Goal: Information Seeking & Learning: Learn about a topic

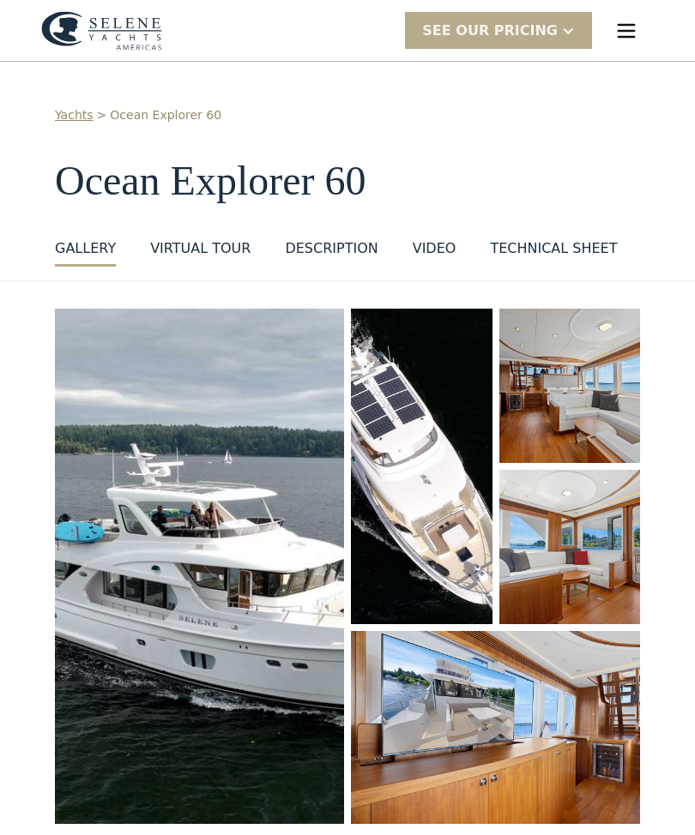
click at [579, 31] on div "SEE Our Pricing" at bounding box center [498, 30] width 187 height 37
click at [651, 26] on div "menu" at bounding box center [626, 30] width 55 height 55
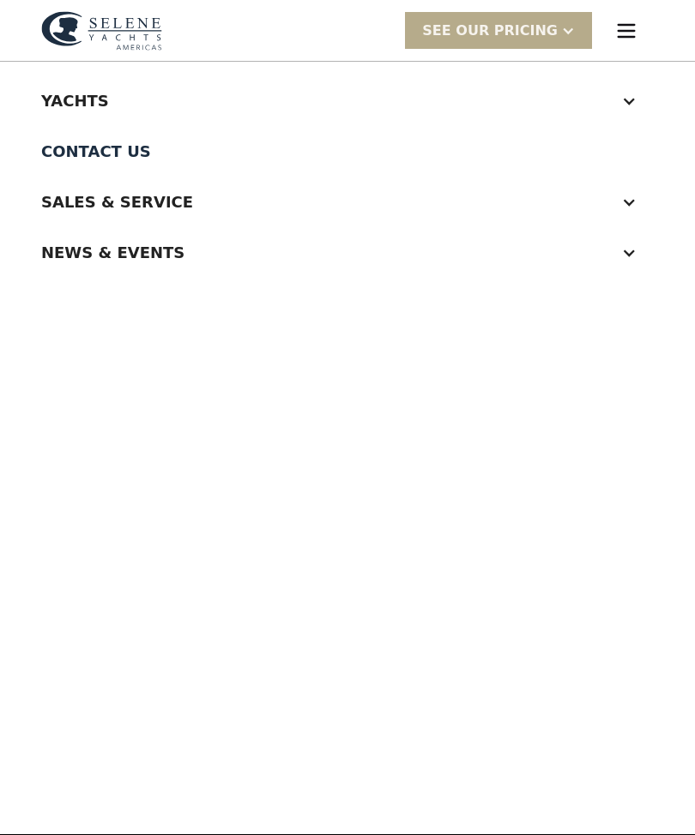
click at [640, 112] on div "Yachts" at bounding box center [347, 100] width 612 height 51
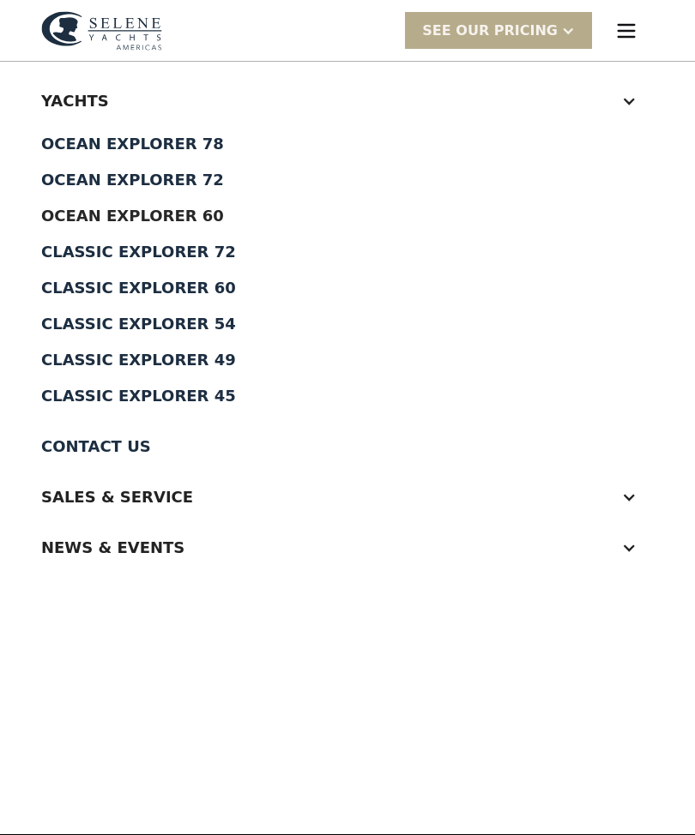
click at [204, 358] on div "Classic Explorer 49" at bounding box center [347, 359] width 612 height 15
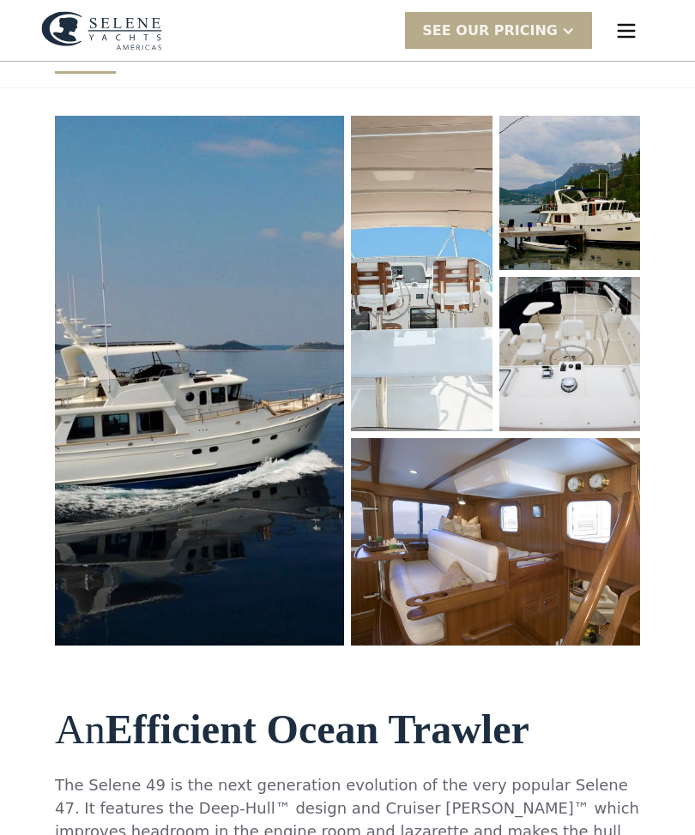
scroll to position [190, 0]
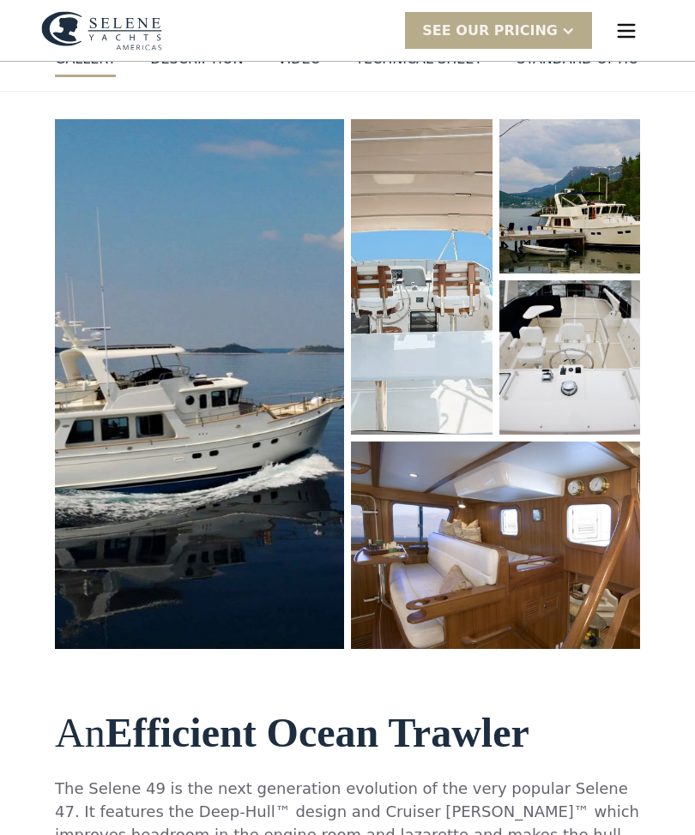
click at [274, 533] on img "open lightbox" at bounding box center [199, 384] width 292 height 535
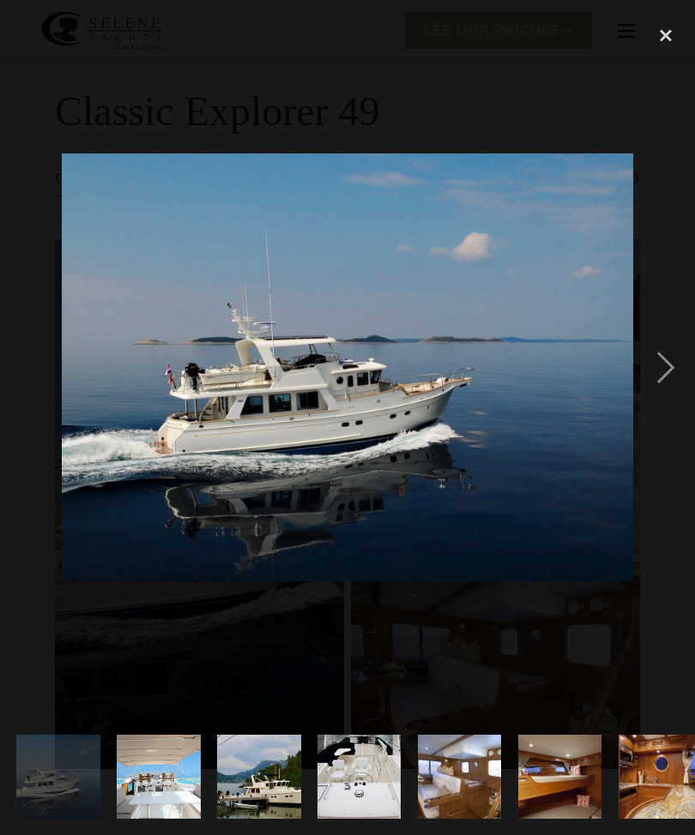
scroll to position [69, 0]
click at [660, 393] on div "next image" at bounding box center [665, 367] width 58 height 702
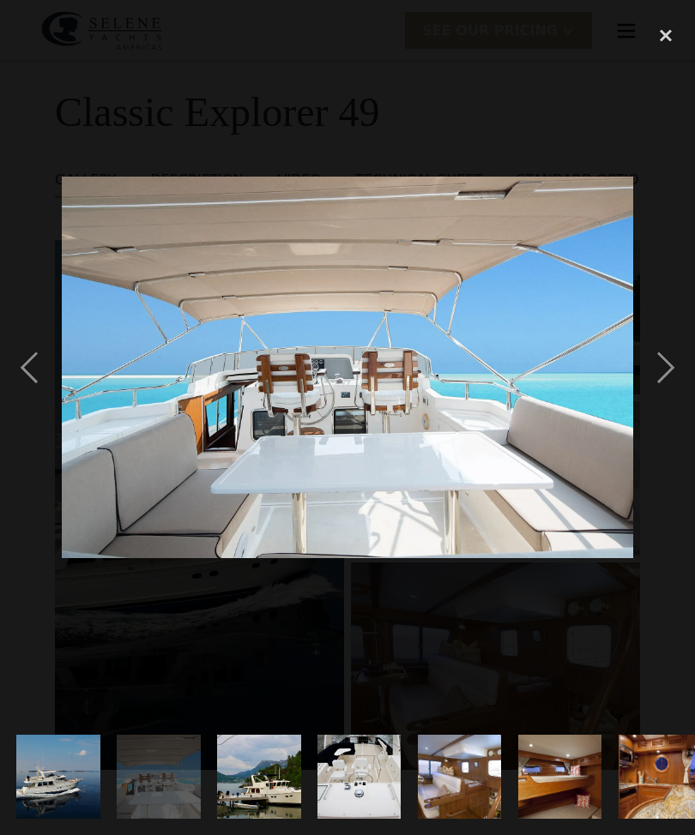
scroll to position [0, 0]
click at [672, 393] on div "next image" at bounding box center [665, 367] width 58 height 702
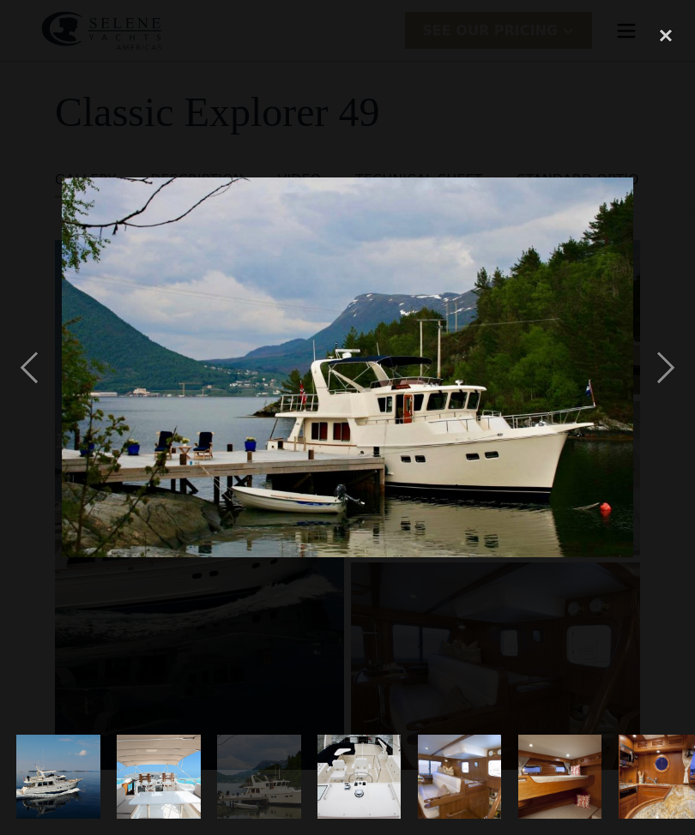
click at [672, 398] on div "next image" at bounding box center [665, 367] width 58 height 702
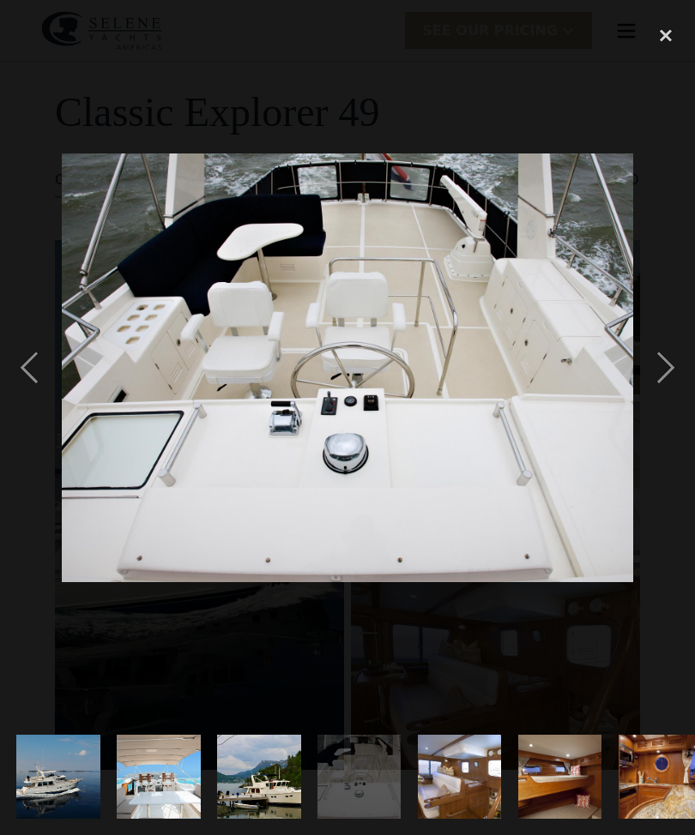
click at [666, 395] on div "next image" at bounding box center [665, 367] width 58 height 702
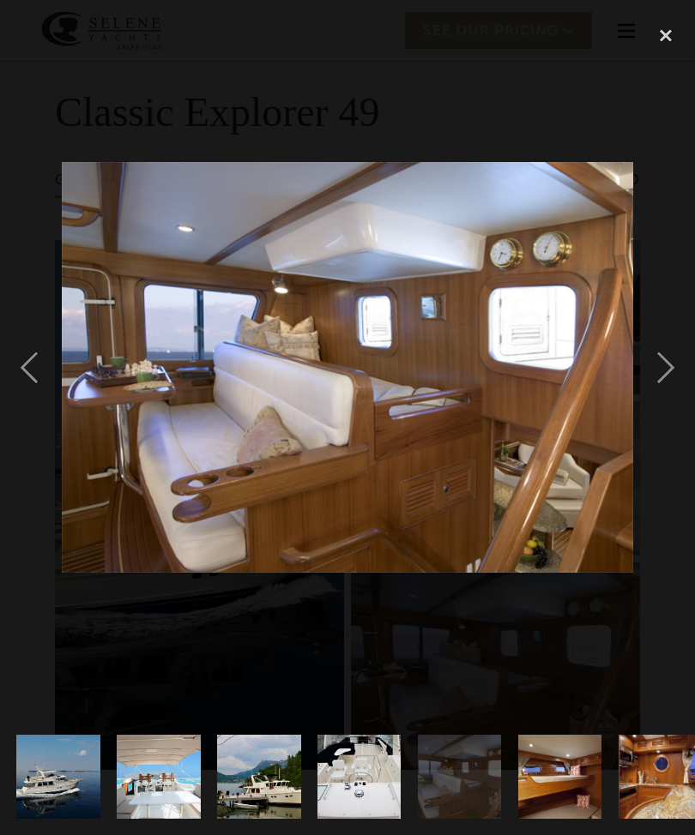
click at [668, 405] on div "next image" at bounding box center [665, 367] width 58 height 702
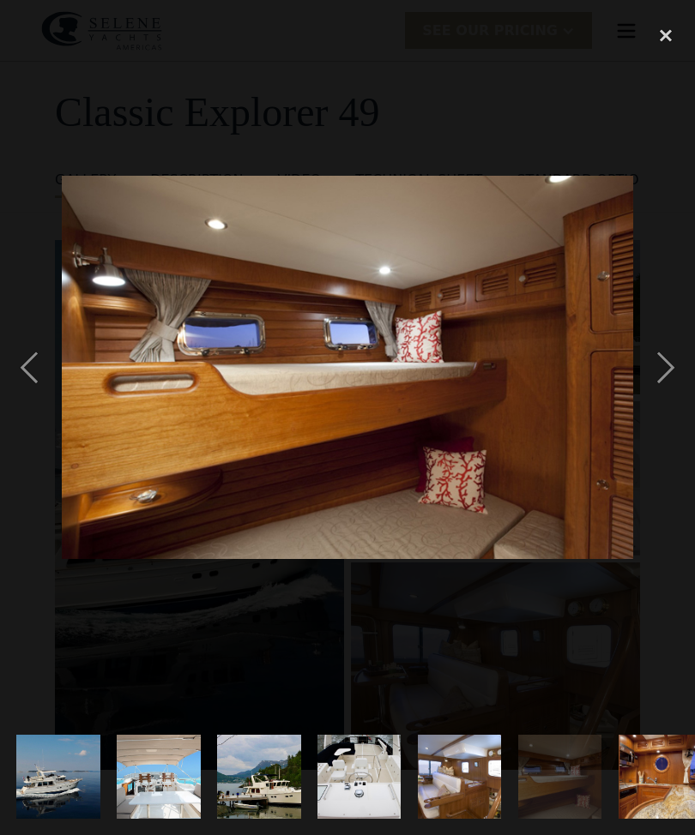
click at [683, 401] on div "next image" at bounding box center [665, 367] width 58 height 702
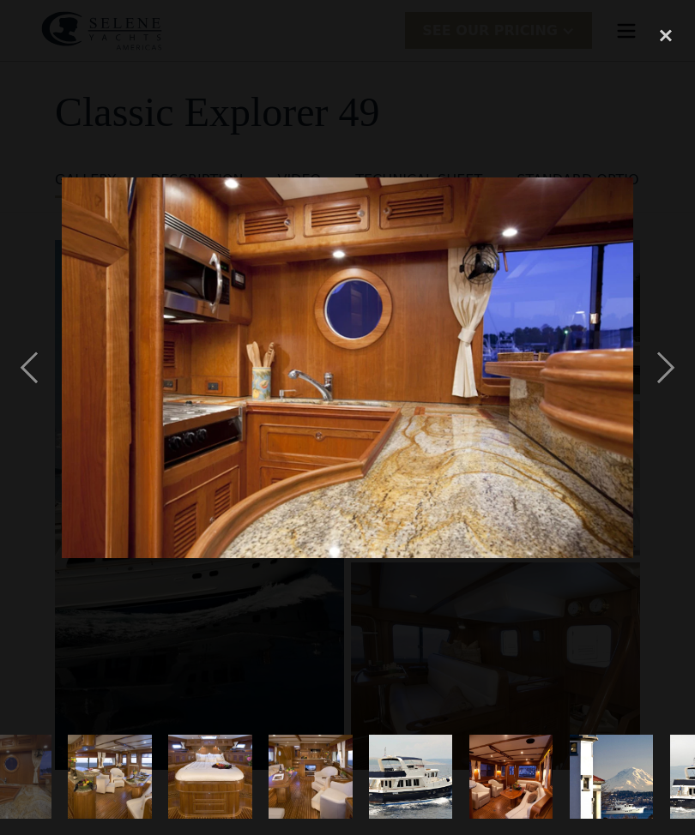
scroll to position [0, 651]
click at [680, 388] on div "next image" at bounding box center [665, 367] width 58 height 702
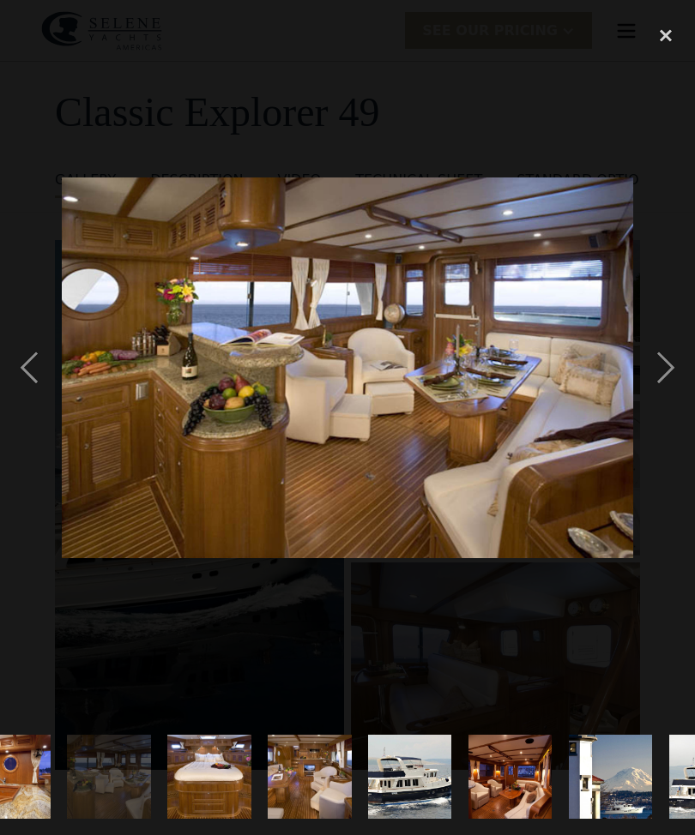
click at [677, 388] on div "next image" at bounding box center [665, 367] width 58 height 702
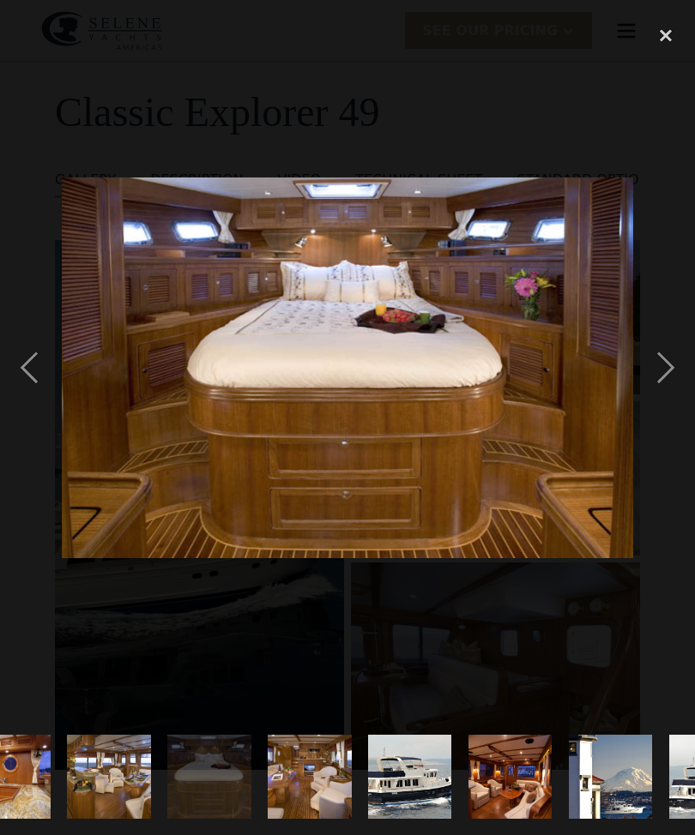
click at [666, 389] on div "next image" at bounding box center [665, 367] width 58 height 702
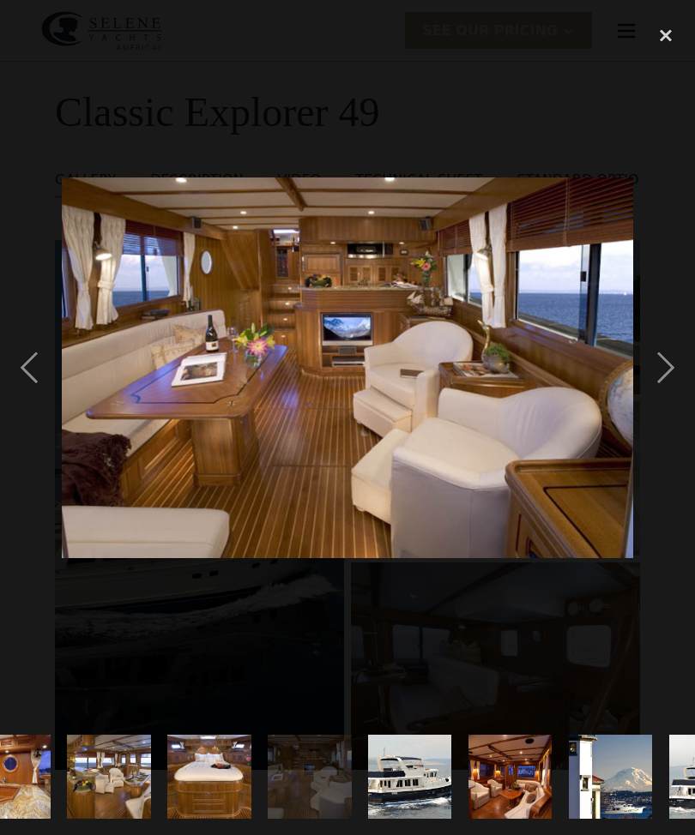
click at [682, 399] on div "next image" at bounding box center [665, 367] width 58 height 702
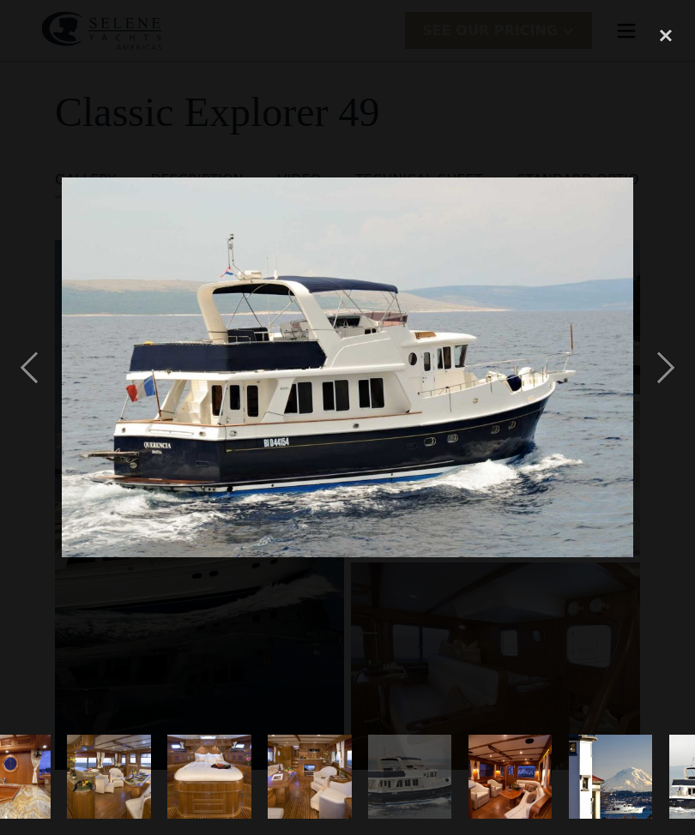
click at [667, 398] on div "next image" at bounding box center [665, 367] width 58 height 702
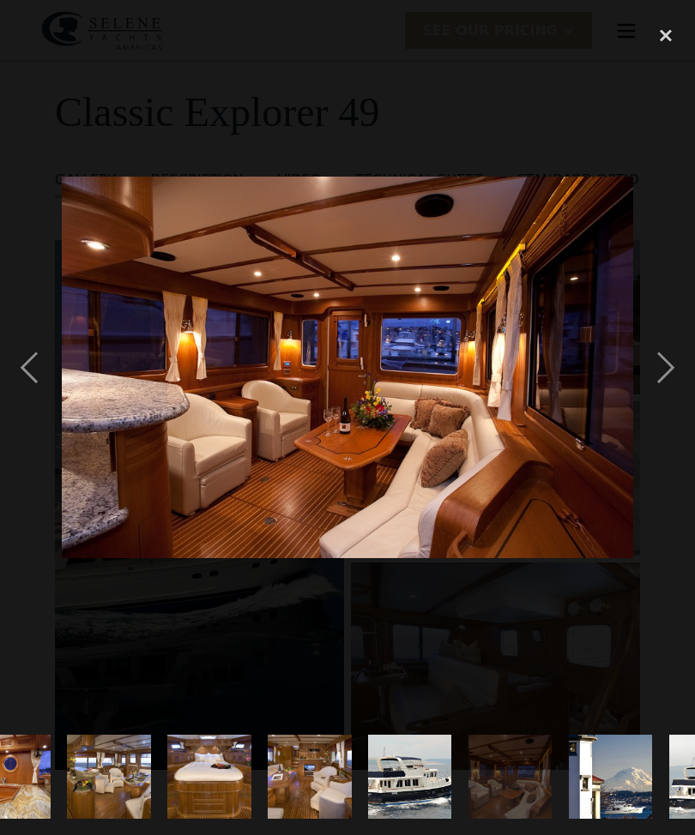
click at [666, 392] on div "next image" at bounding box center [665, 367] width 58 height 702
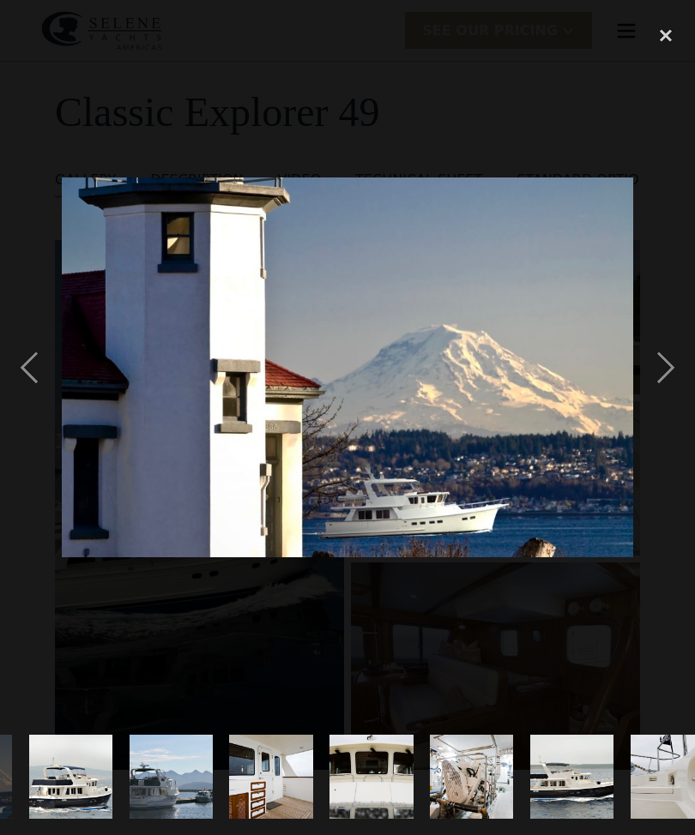
scroll to position [0, 1292]
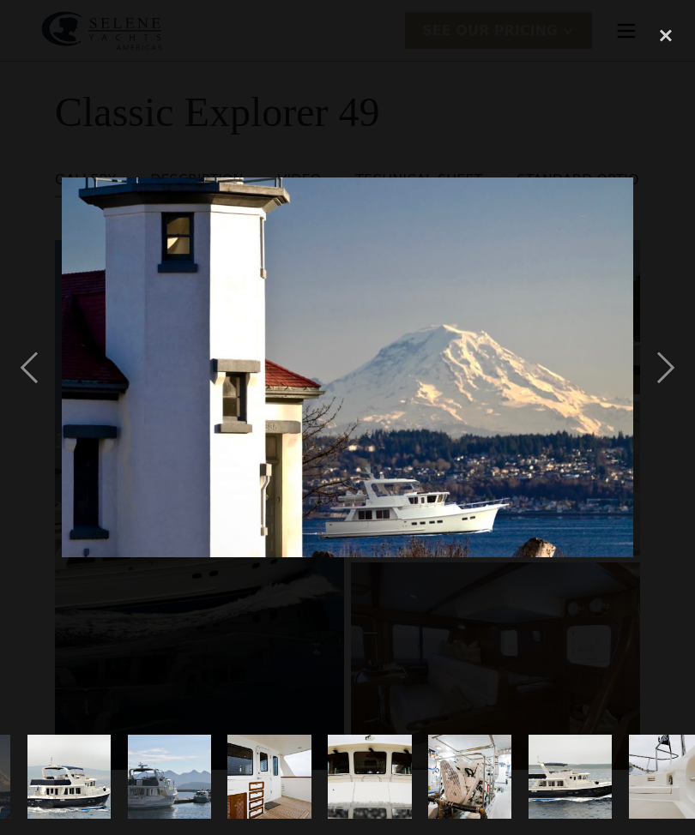
click at [664, 399] on div "next image" at bounding box center [665, 367] width 58 height 702
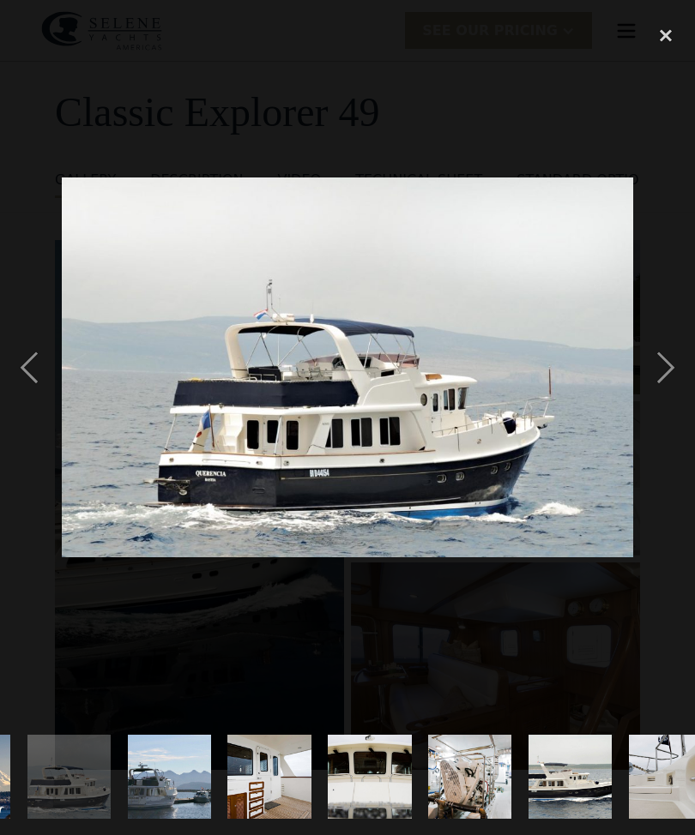
click at [673, 393] on div "next image" at bounding box center [665, 367] width 58 height 702
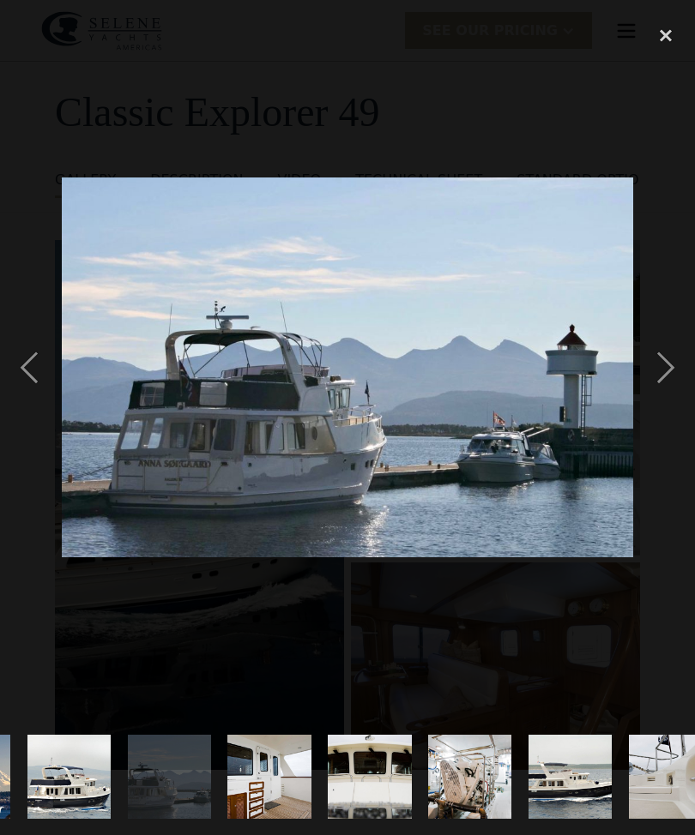
click at [682, 393] on div "next image" at bounding box center [665, 367] width 58 height 702
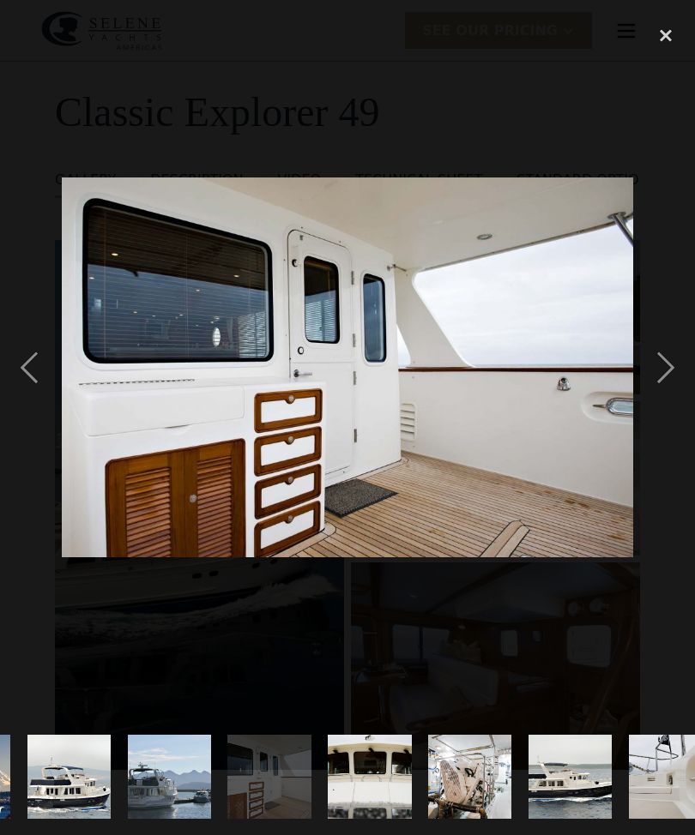
click at [25, 402] on div "previous image" at bounding box center [29, 367] width 58 height 702
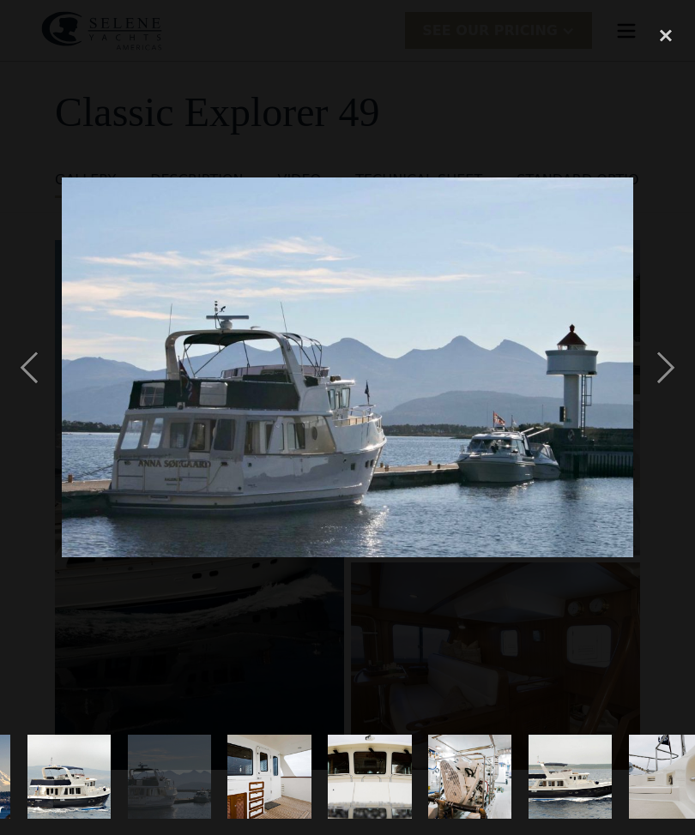
click at [31, 400] on div "previous image" at bounding box center [29, 367] width 58 height 702
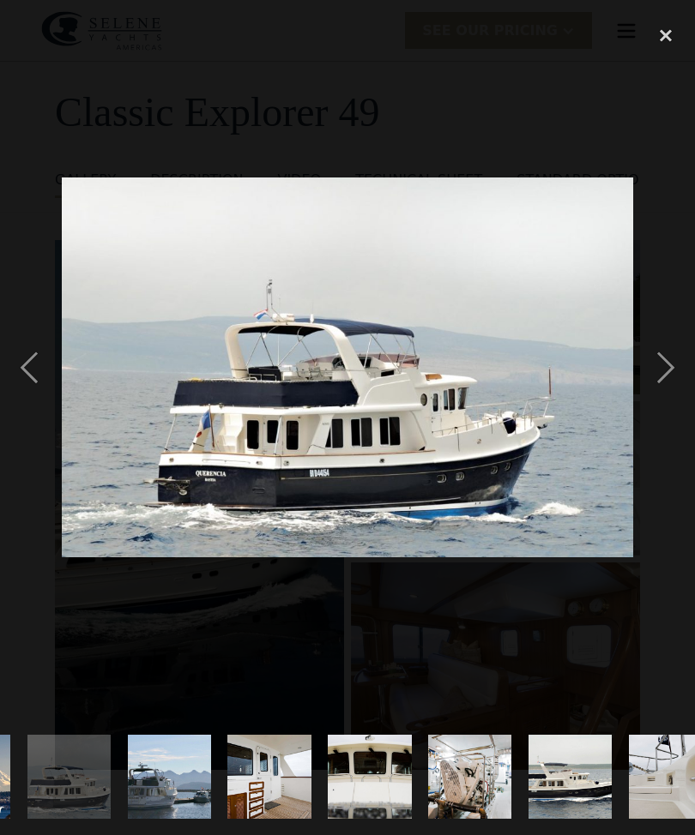
click at [32, 393] on div "previous image" at bounding box center [29, 367] width 58 height 702
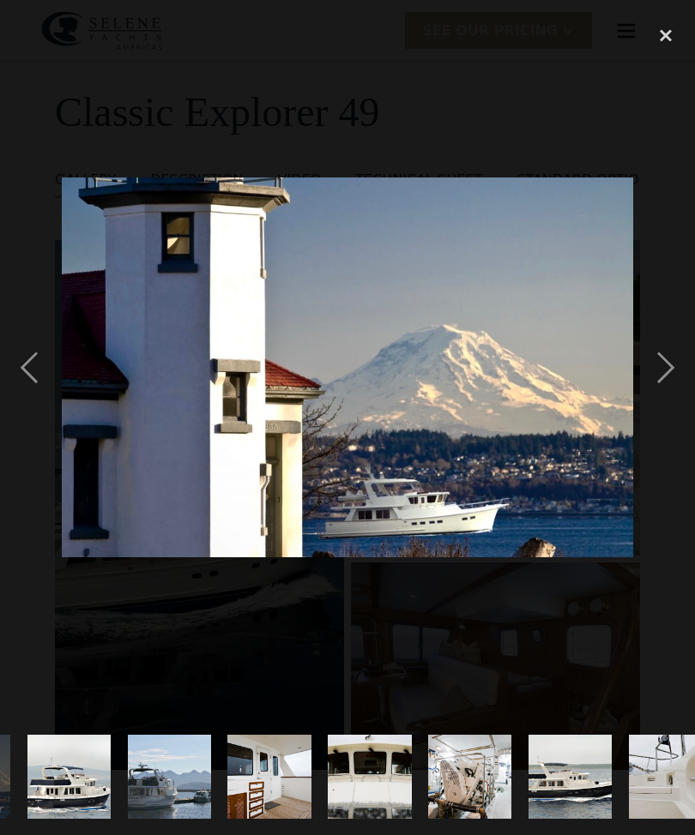
click at [27, 397] on div "previous image" at bounding box center [29, 367] width 58 height 702
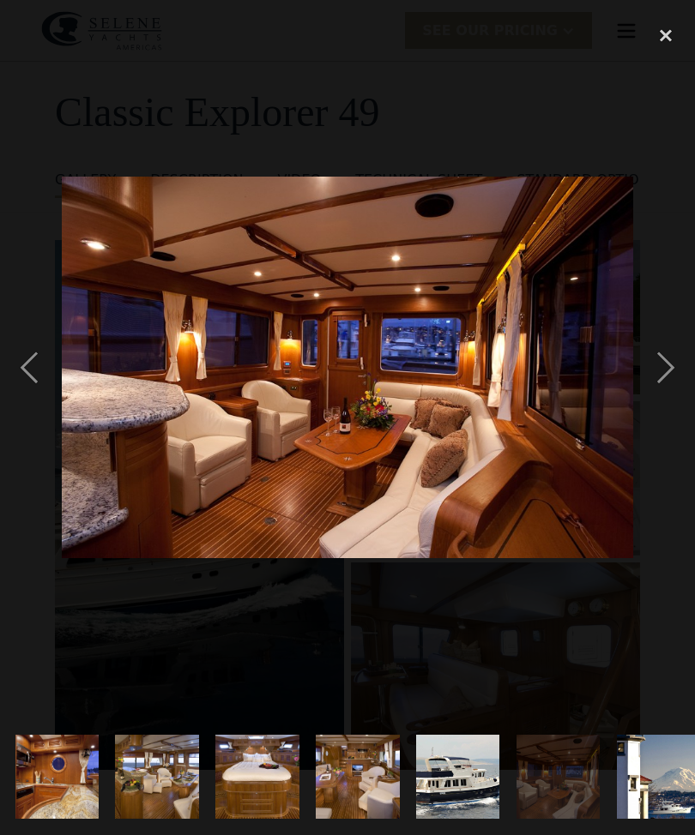
scroll to position [0, 598]
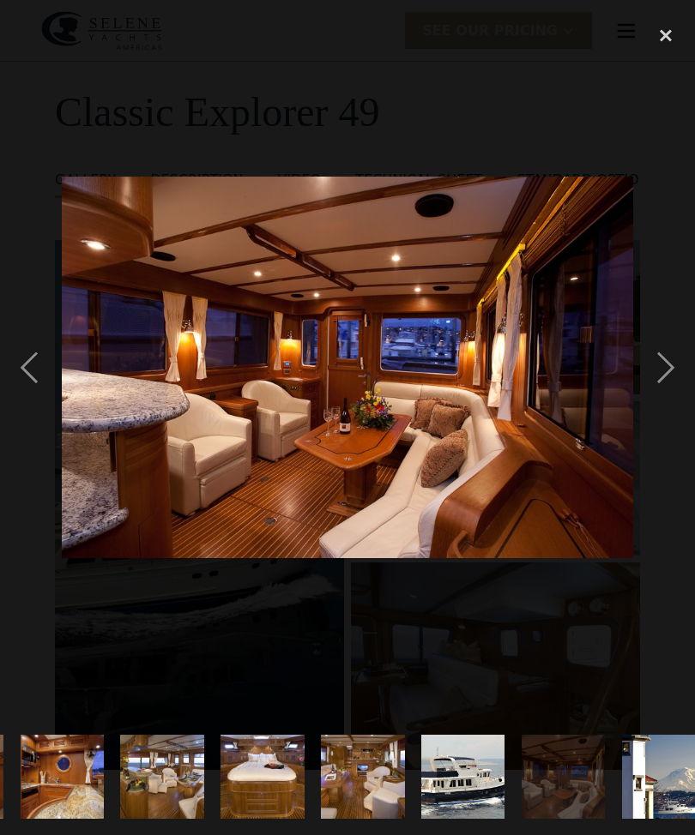
click at [690, 401] on div "next image" at bounding box center [665, 367] width 58 height 702
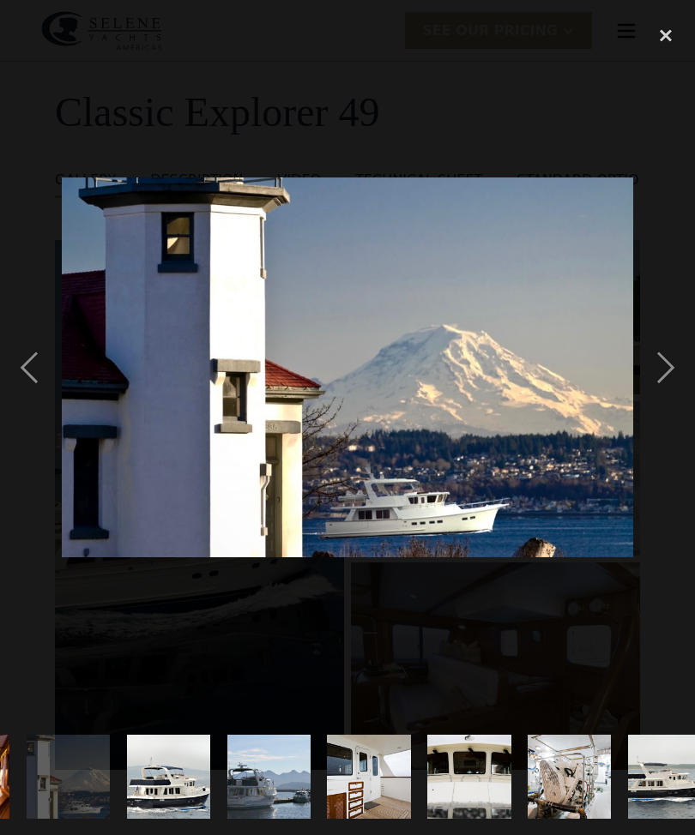
click at [682, 400] on div "next image" at bounding box center [665, 367] width 58 height 702
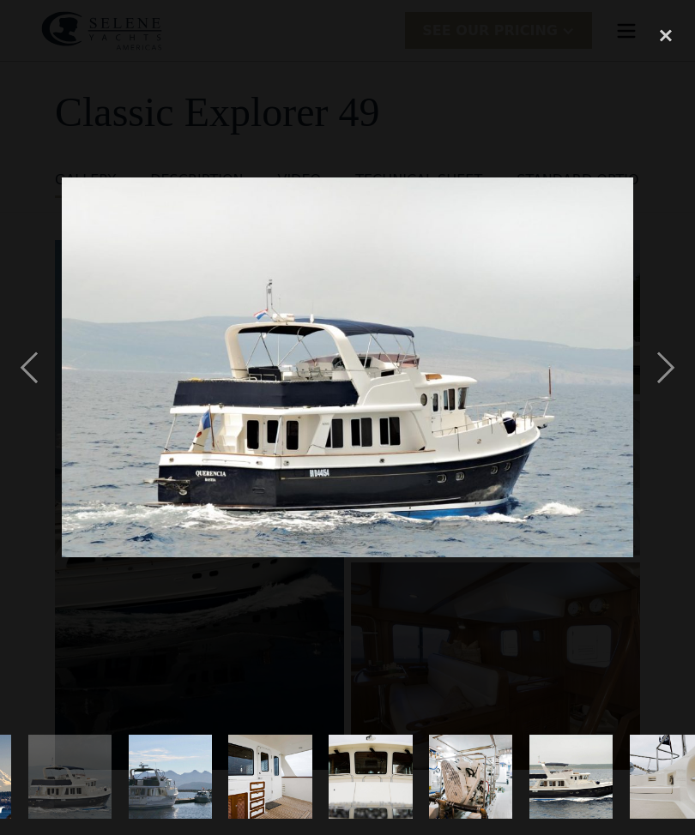
scroll to position [0, 1292]
click at [684, 399] on div "next image" at bounding box center [665, 367] width 58 height 702
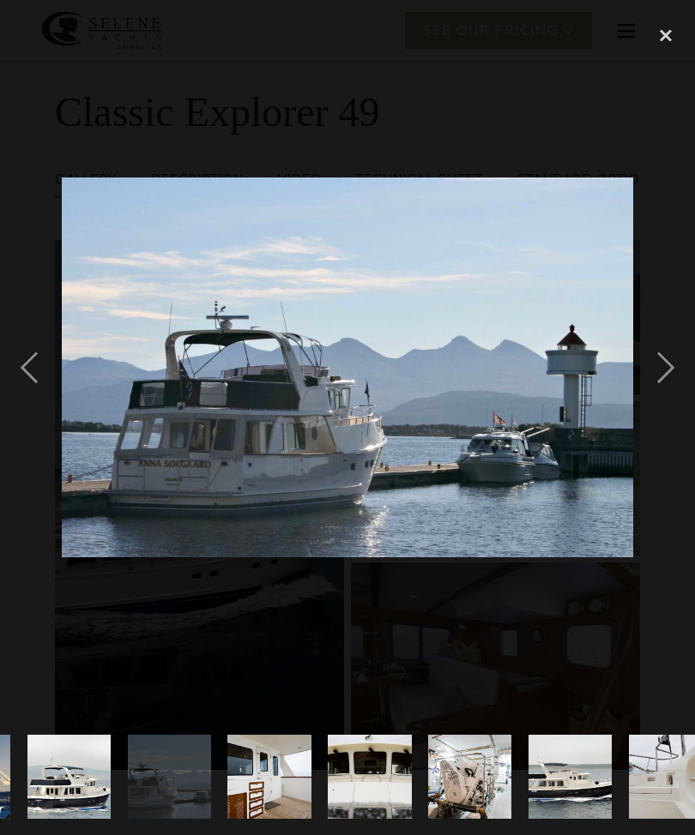
click at [685, 401] on div "next image" at bounding box center [665, 367] width 58 height 702
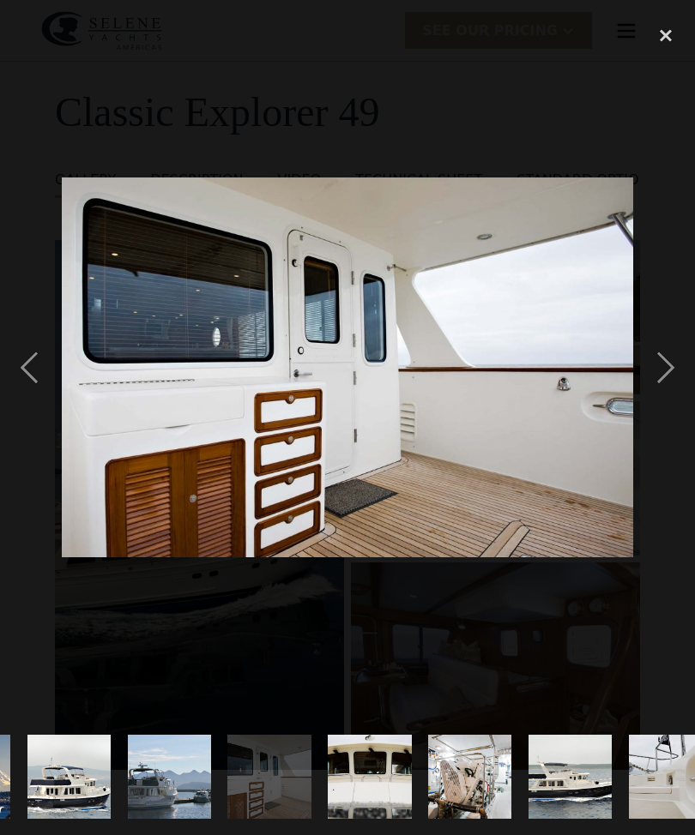
click at [671, 395] on div "next image" at bounding box center [665, 367] width 58 height 702
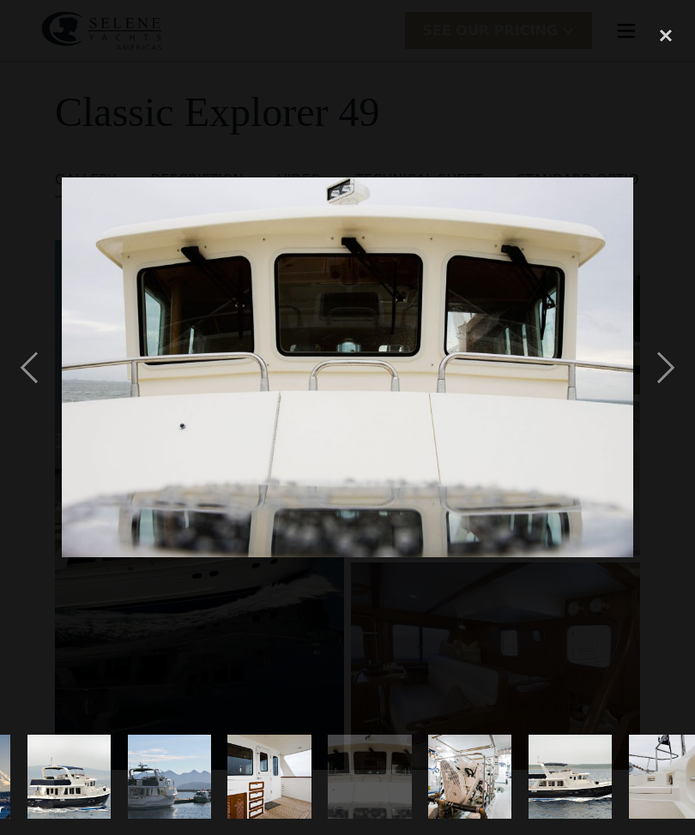
click at [671, 397] on div "next image" at bounding box center [665, 367] width 58 height 702
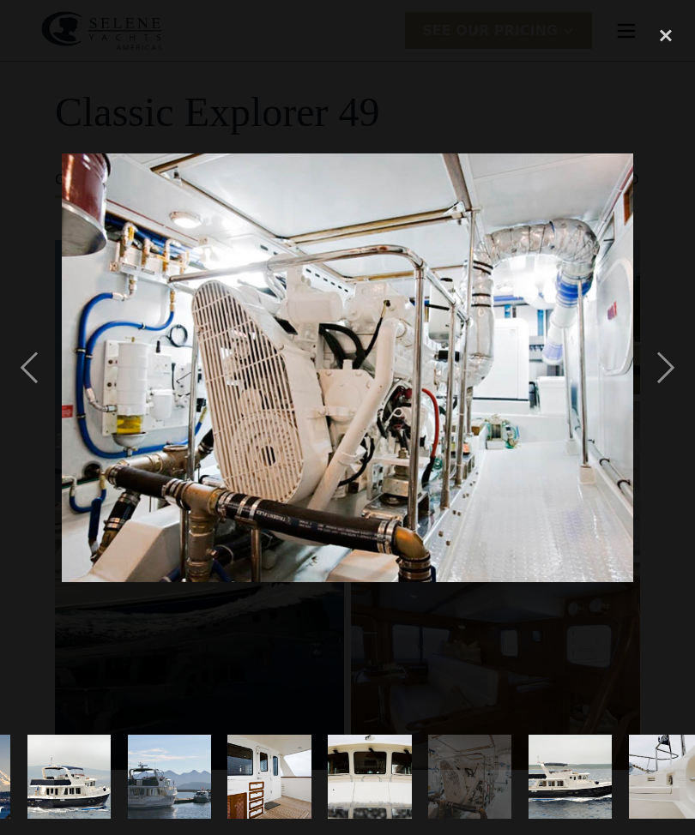
click at [670, 401] on div "next image" at bounding box center [665, 367] width 58 height 702
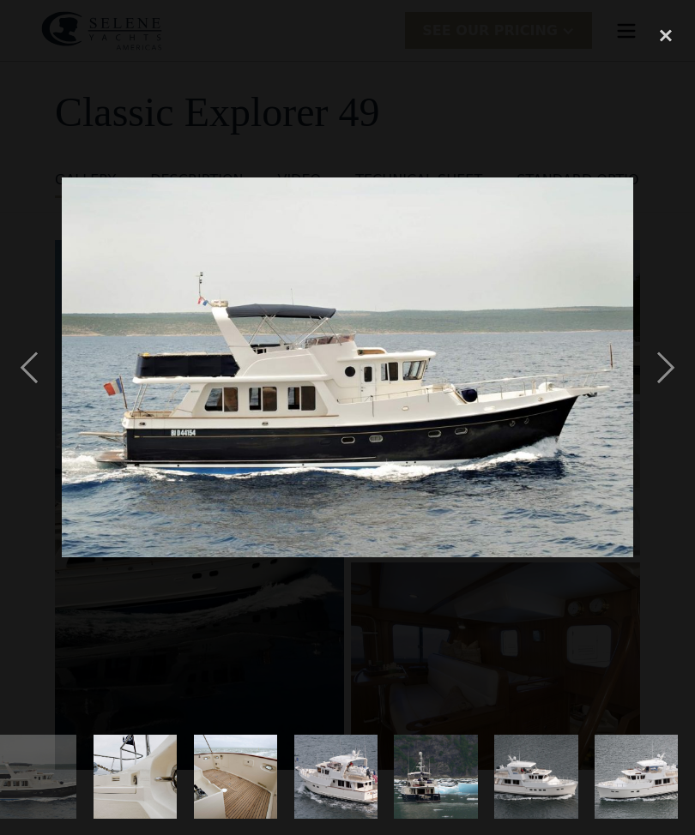
scroll to position [0, 1934]
click at [675, 400] on div "next image" at bounding box center [665, 367] width 58 height 702
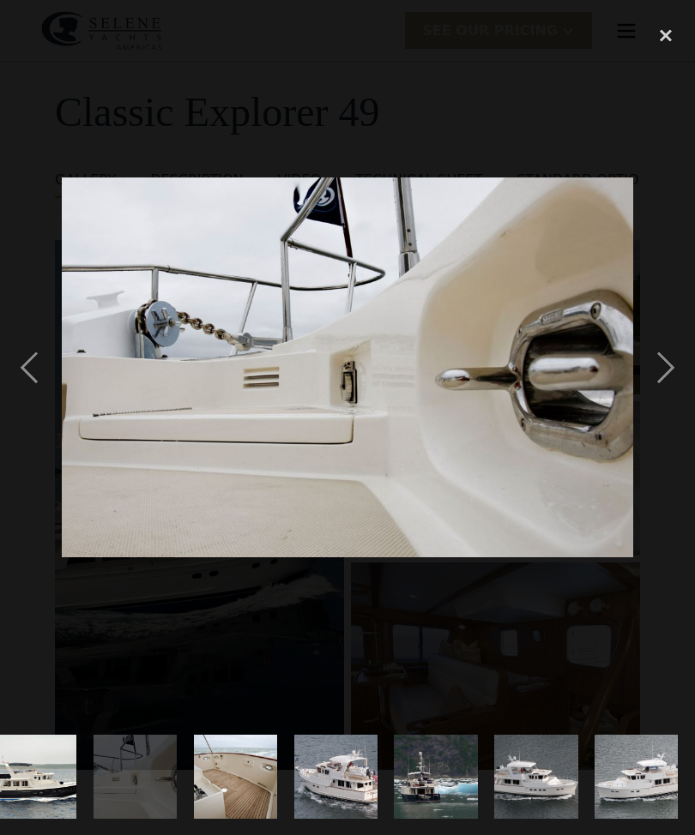
click at [666, 391] on div "next image" at bounding box center [665, 367] width 58 height 702
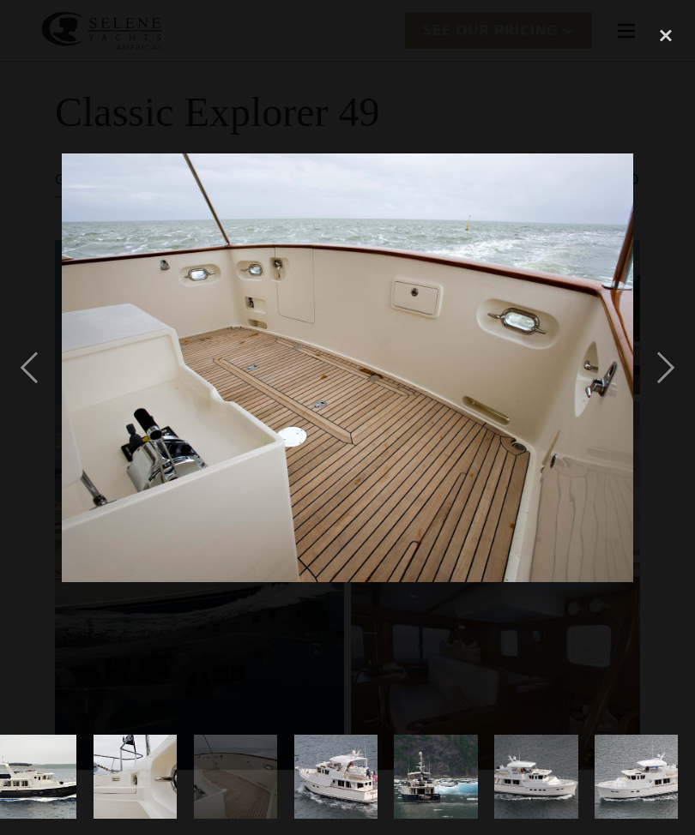
click at [666, 400] on div "next image" at bounding box center [665, 367] width 58 height 702
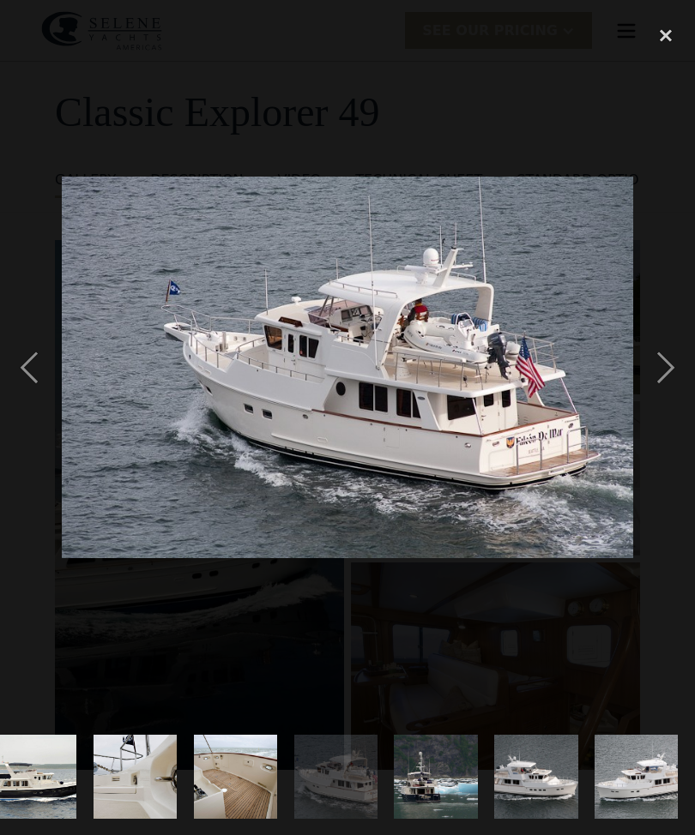
click at [33, 395] on div "previous image" at bounding box center [29, 367] width 58 height 702
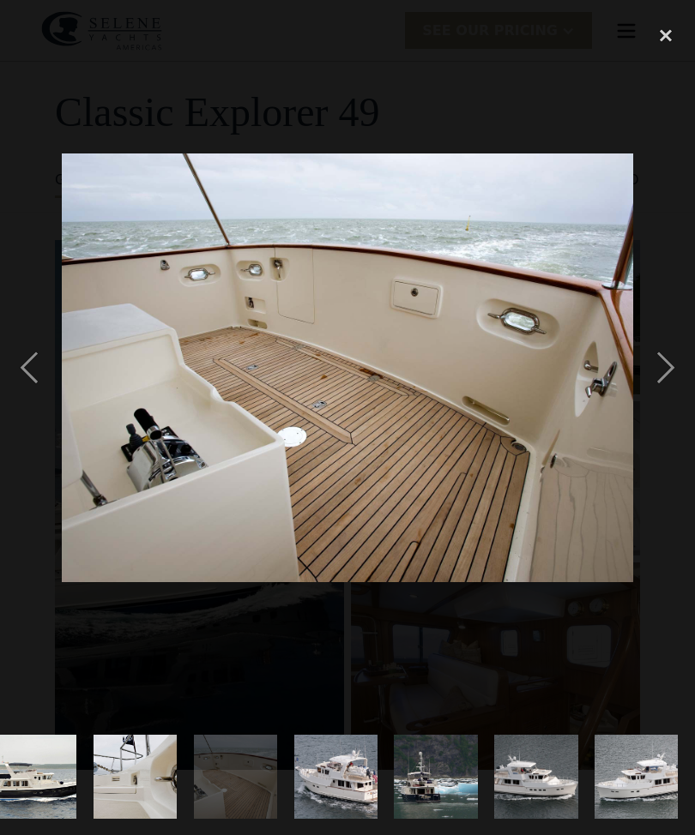
click at [672, 408] on div "next image" at bounding box center [665, 367] width 58 height 702
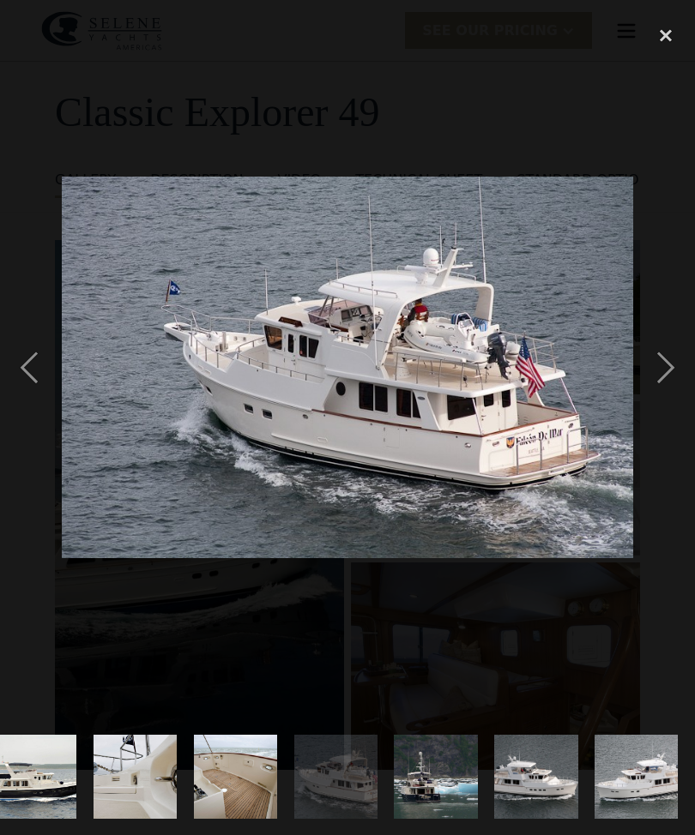
click at [660, 399] on div "next image" at bounding box center [665, 367] width 58 height 702
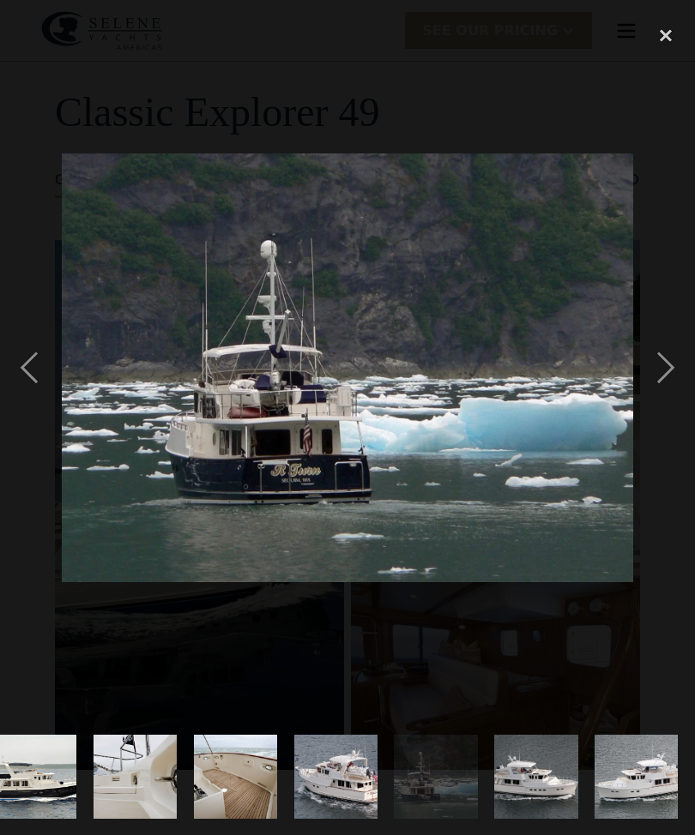
click at [666, 395] on div "next image" at bounding box center [665, 367] width 58 height 702
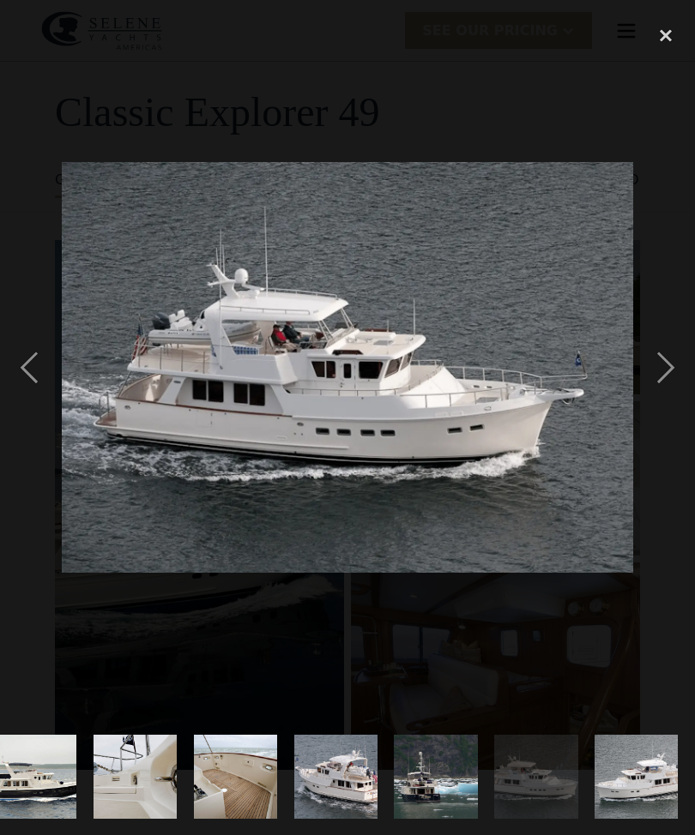
click at [668, 398] on div "next image" at bounding box center [665, 367] width 58 height 702
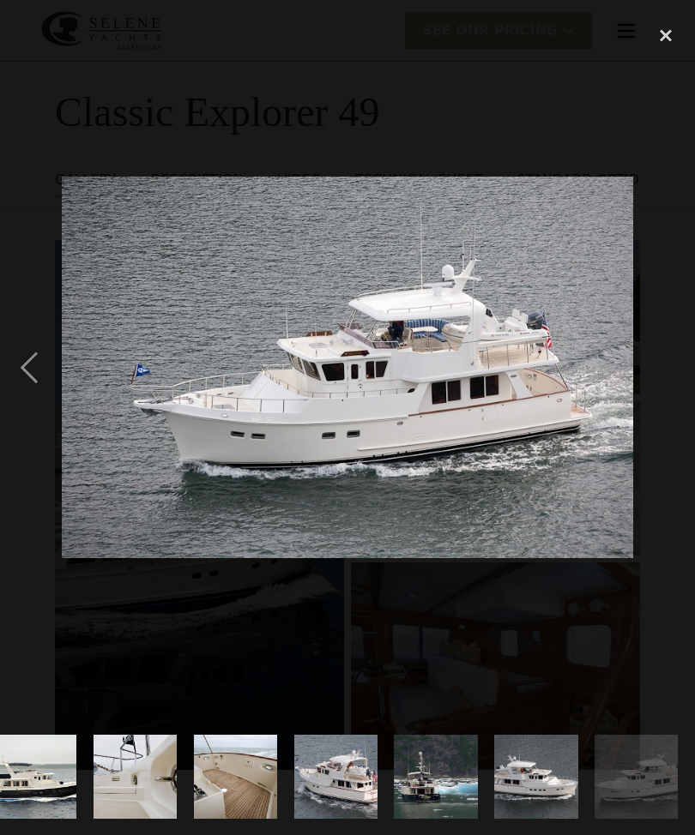
scroll to position [0, 1997]
click at [684, 395] on div "next image" at bounding box center [665, 367] width 58 height 702
click at [672, 403] on div "next image" at bounding box center [665, 367] width 58 height 702
click at [651, 38] on div "close lightbox" at bounding box center [665, 35] width 58 height 38
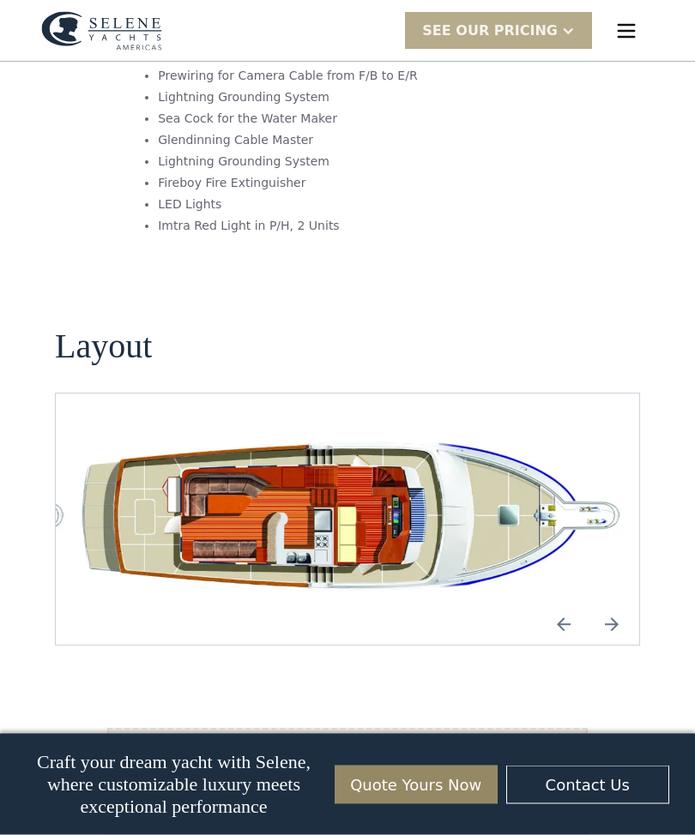
scroll to position [3070, 0]
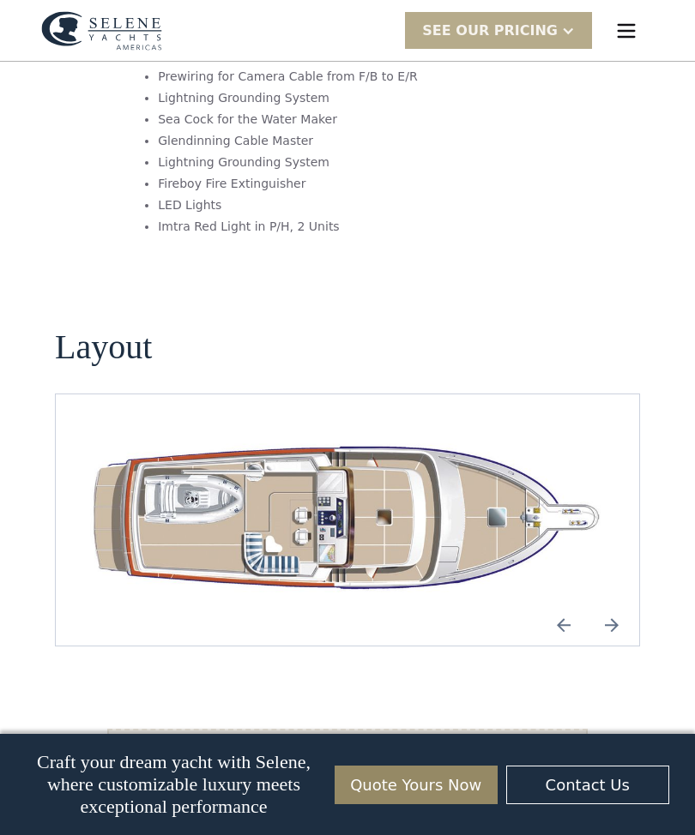
click at [615, 605] on img "Next slide" at bounding box center [611, 625] width 41 height 41
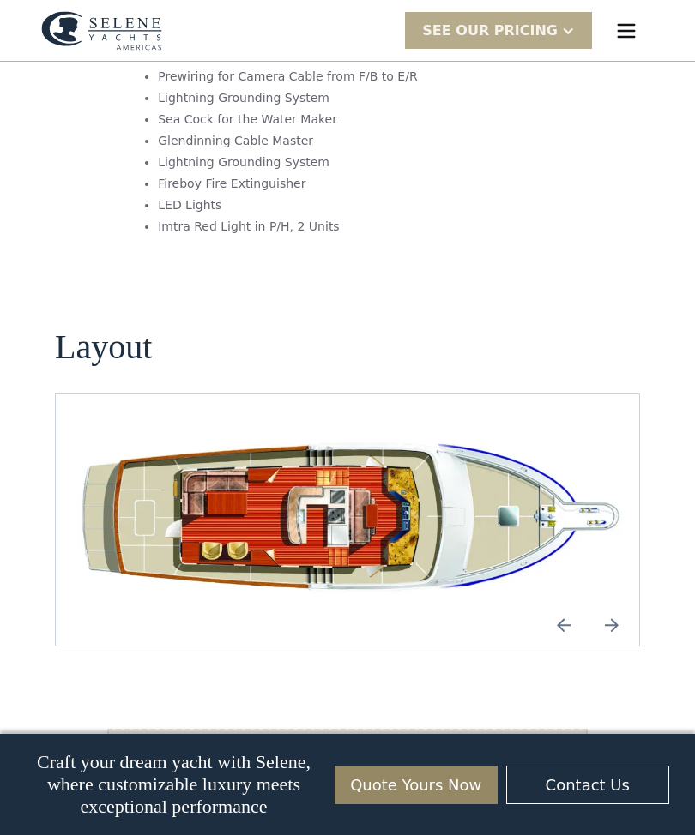
click at [630, 605] on img "Next slide" at bounding box center [611, 625] width 41 height 41
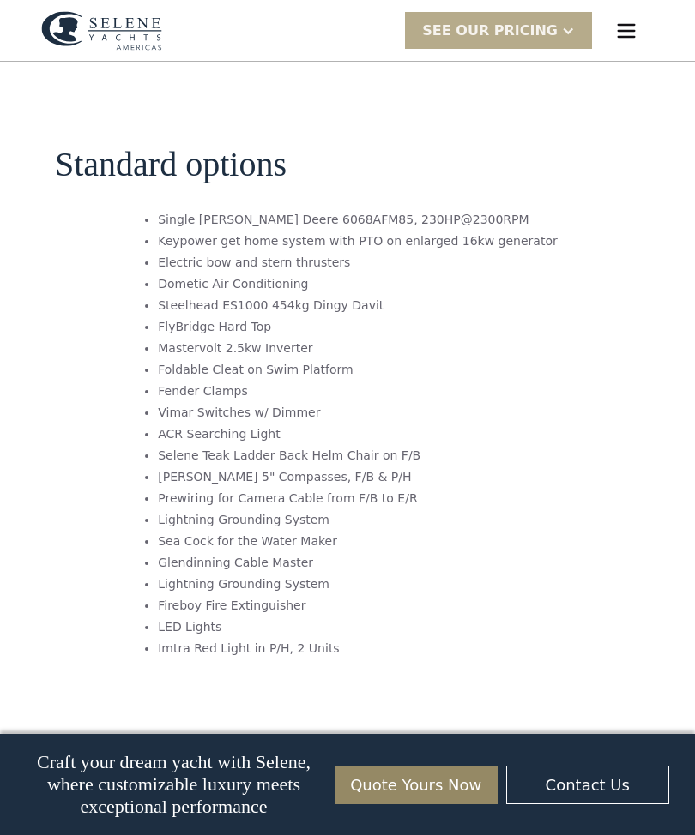
scroll to position [2646, 0]
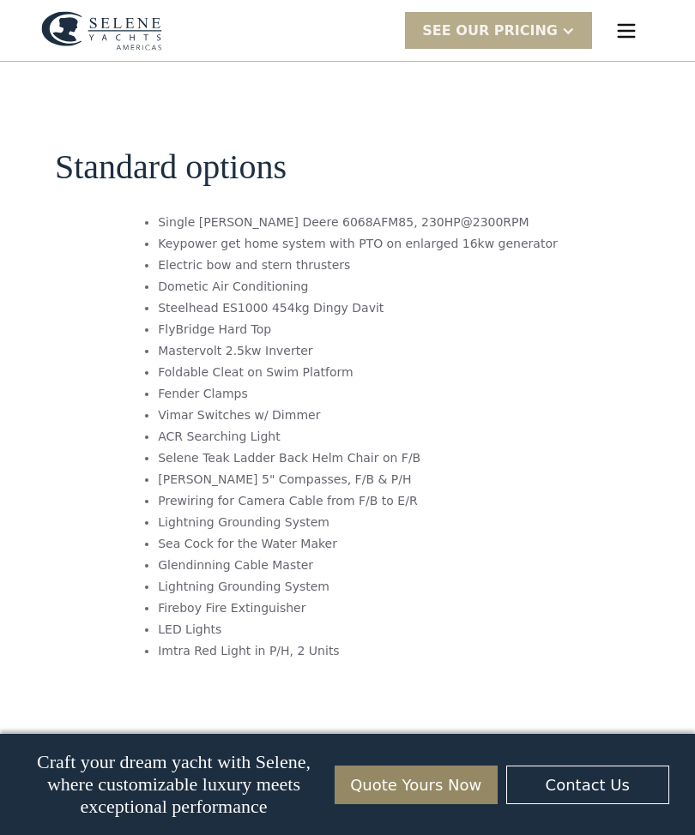
click at [627, 32] on img "menu" at bounding box center [626, 31] width 24 height 24
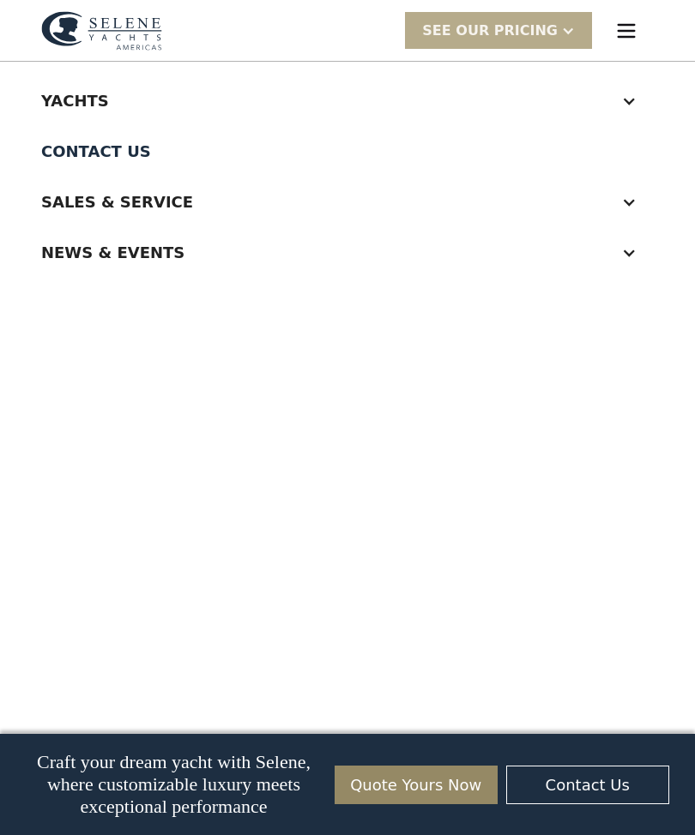
click at [637, 109] on div "Yachts" at bounding box center [347, 100] width 612 height 51
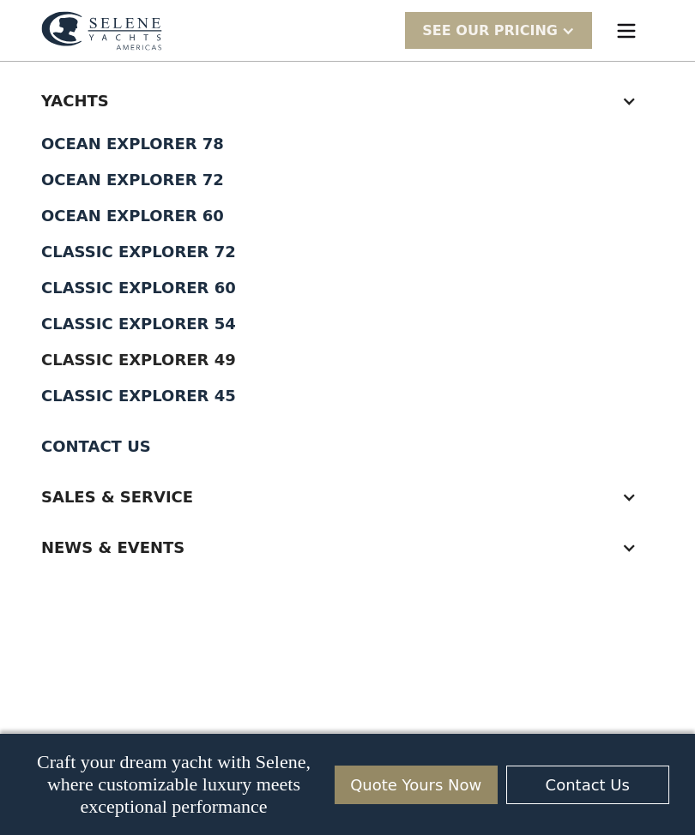
click at [214, 328] on div "Classic Explorer 54" at bounding box center [347, 323] width 612 height 15
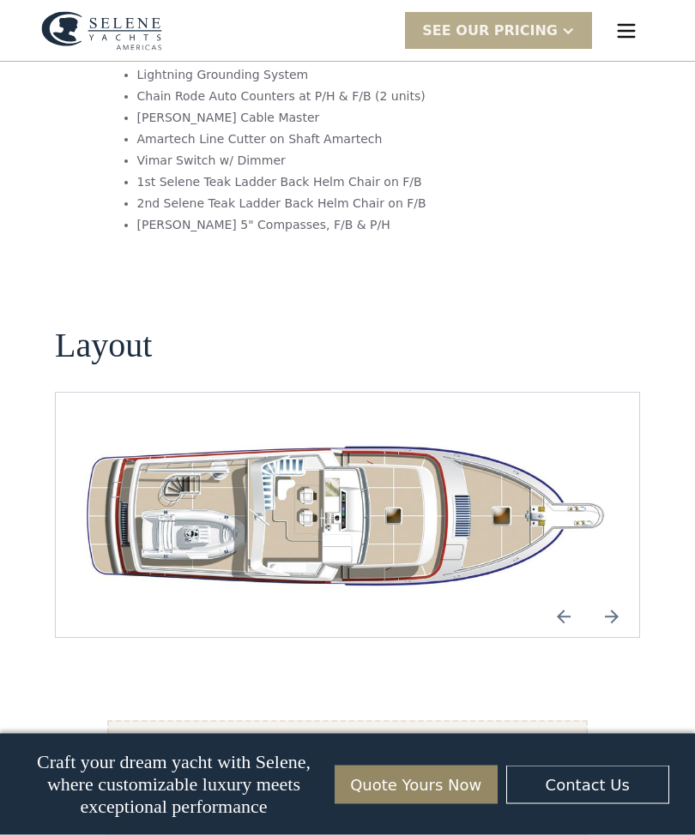
scroll to position [2845, 0]
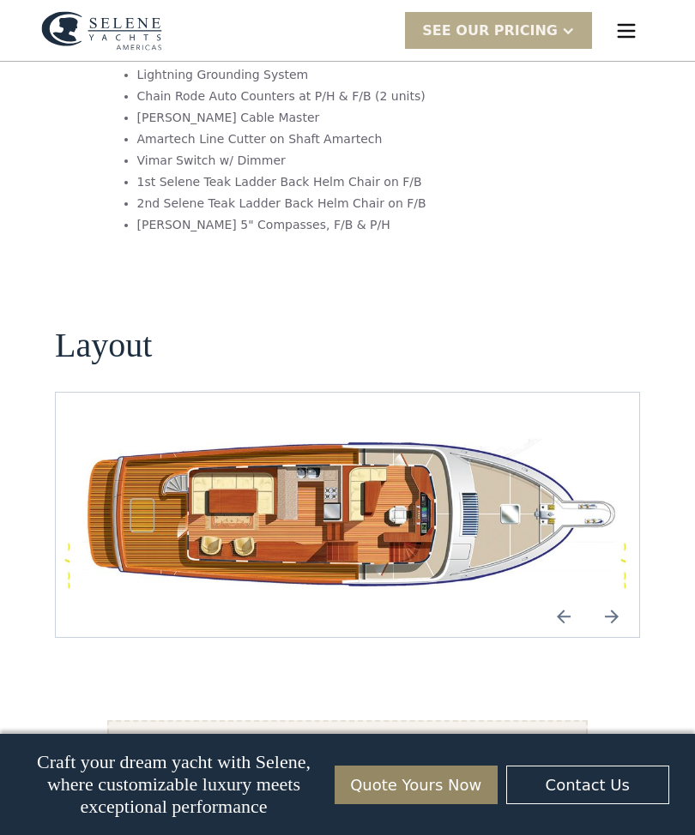
click at [612, 596] on img "Next slide" at bounding box center [611, 616] width 41 height 41
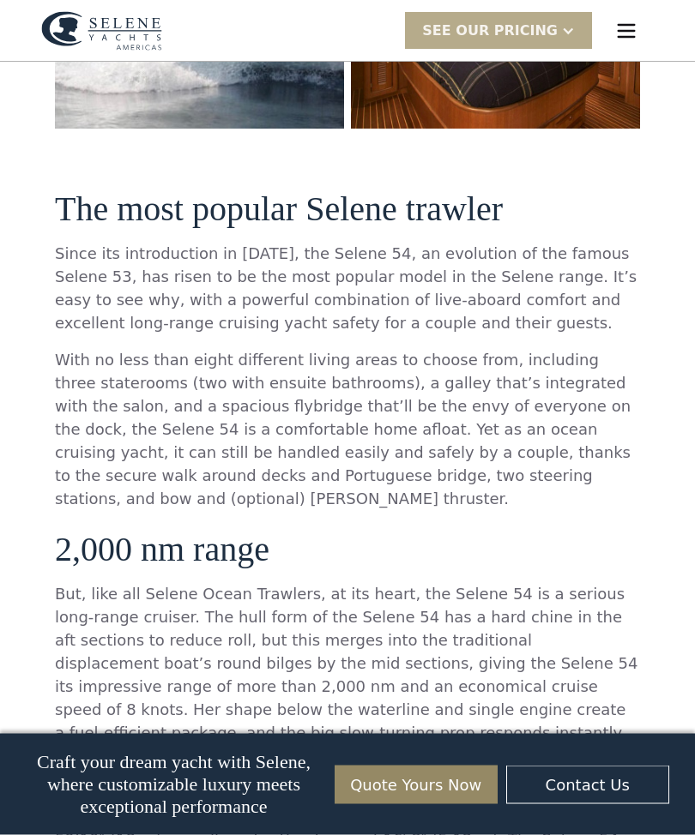
scroll to position [703, 0]
